Goal: Task Accomplishment & Management: Manage account settings

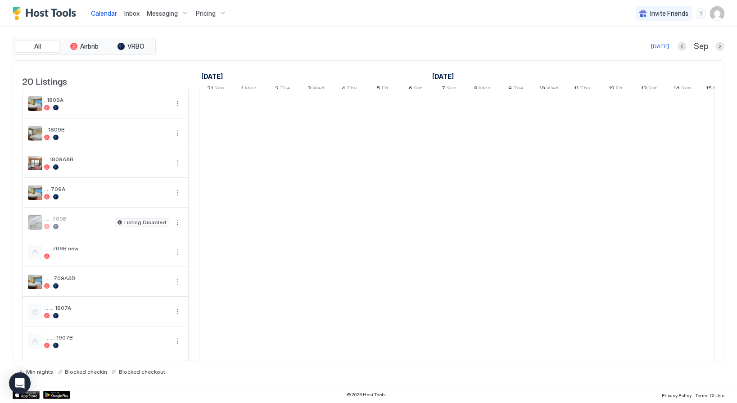
scroll to position [0, 500]
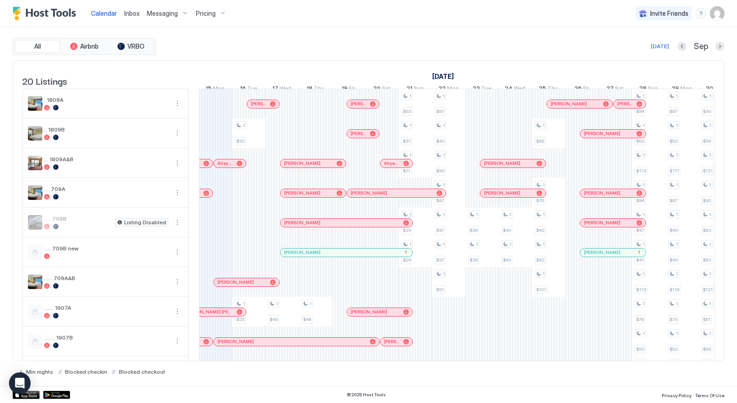
click at [715, 19] on img "User profile" at bounding box center [717, 13] width 14 height 14
click at [645, 49] on span "Settings" at bounding box center [636, 50] width 24 height 8
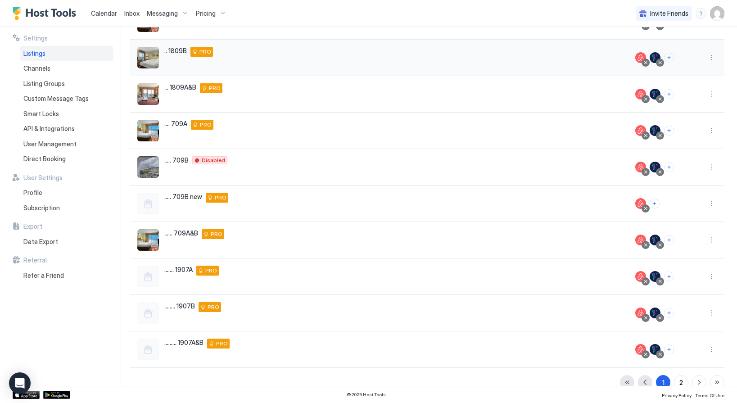
scroll to position [123, 0]
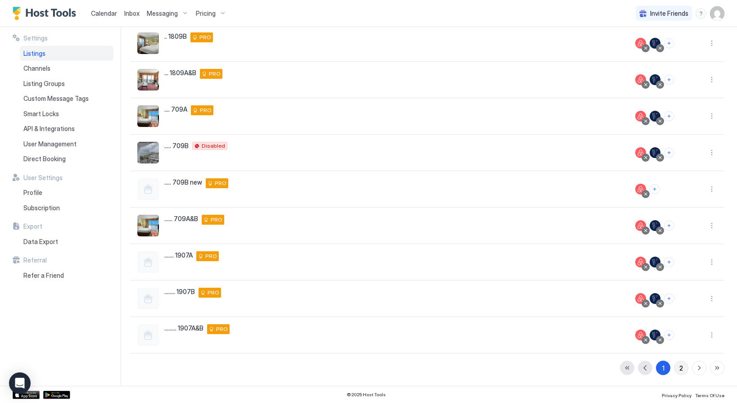
click at [684, 368] on button "2" at bounding box center [681, 368] width 14 height 14
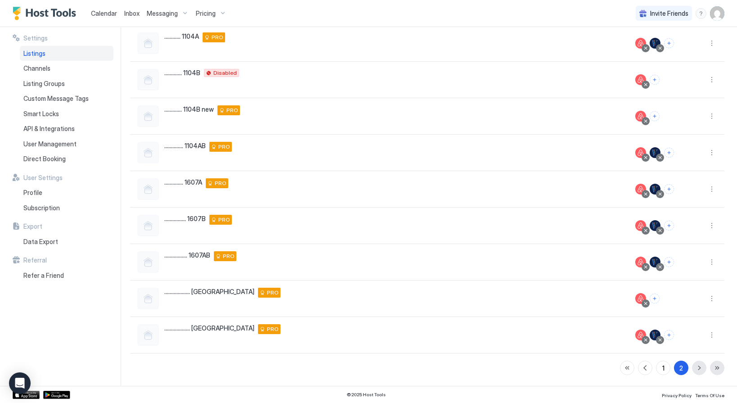
click at [699, 367] on div "1 2" at bounding box center [672, 368] width 104 height 14
click at [645, 369] on button "button" at bounding box center [645, 368] width 14 height 14
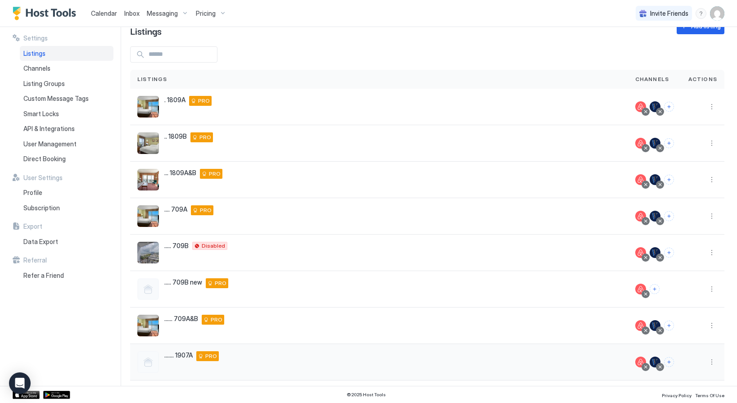
scroll to position [21, 0]
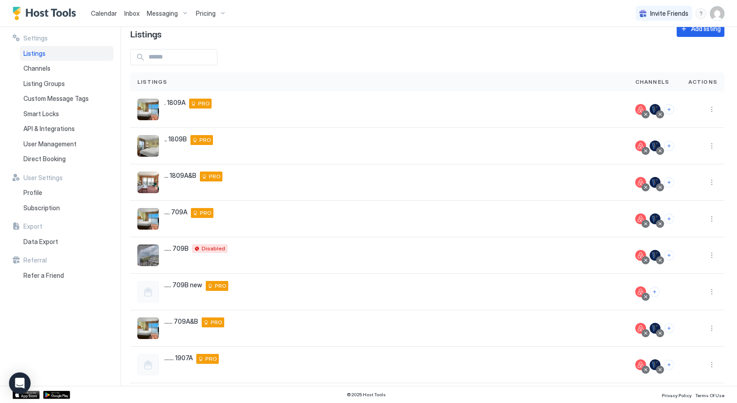
click at [66, 16] on img "Host Tools Logo" at bounding box center [47, 14] width 68 height 14
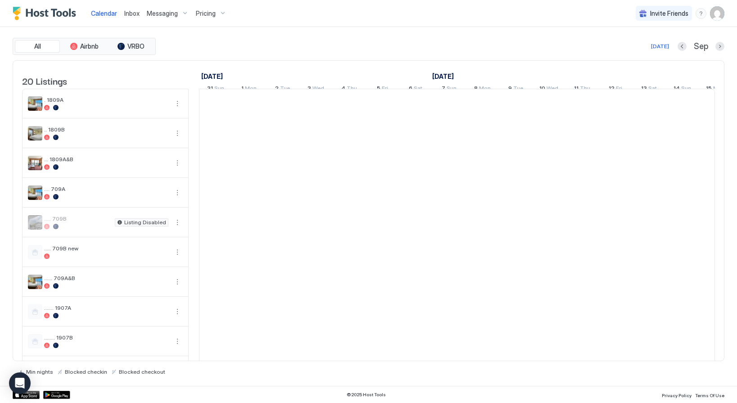
click at [66, 16] on img "Host Tools Logo" at bounding box center [47, 14] width 68 height 14
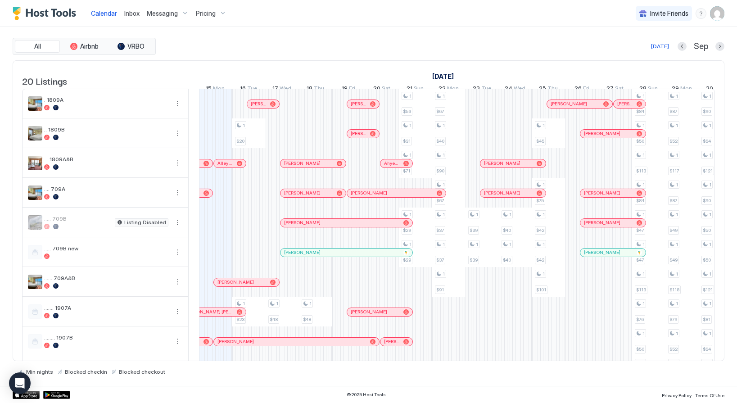
click at [717, 16] on img "User profile" at bounding box center [717, 13] width 14 height 14
click at [637, 47] on span "Settings" at bounding box center [636, 50] width 24 height 8
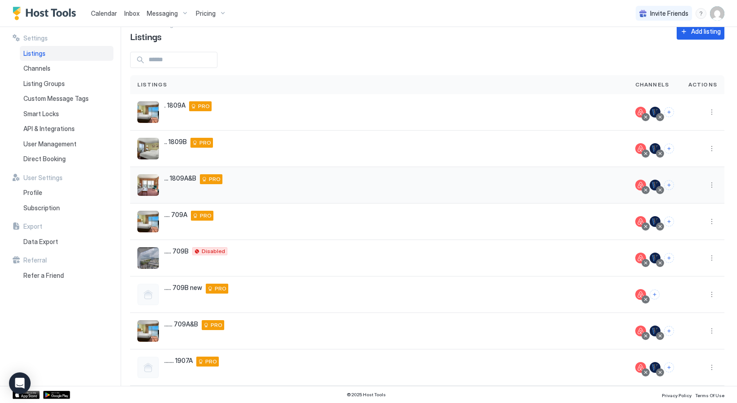
scroll to position [27, 0]
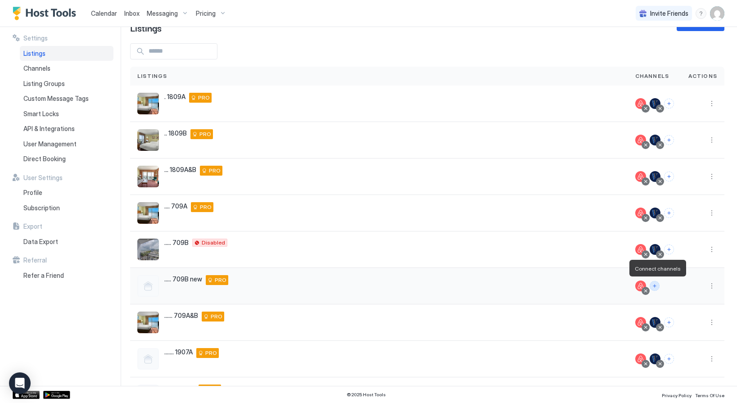
click at [656, 285] on button "Connect channels" at bounding box center [655, 286] width 10 height 10
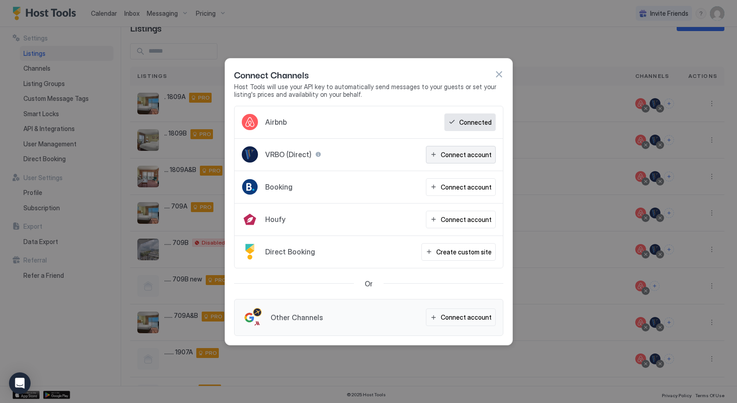
click at [476, 153] on div "Connect account" at bounding box center [466, 154] width 51 height 9
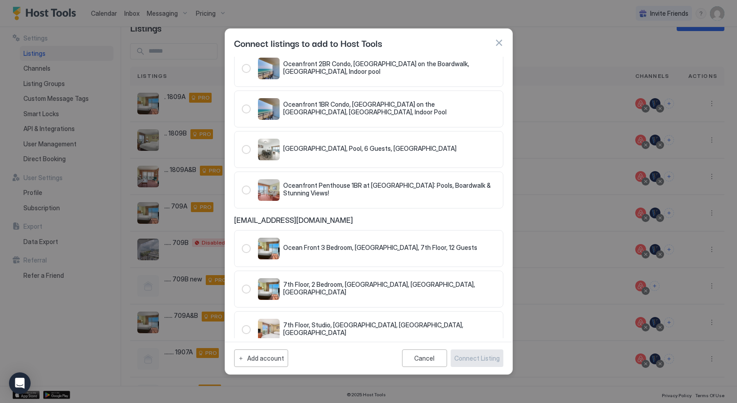
scroll to position [445, 0]
